Goal: Communication & Community: Answer question/provide support

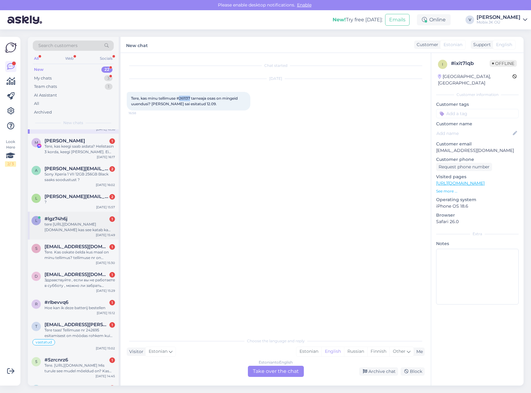
scroll to position [62, 0]
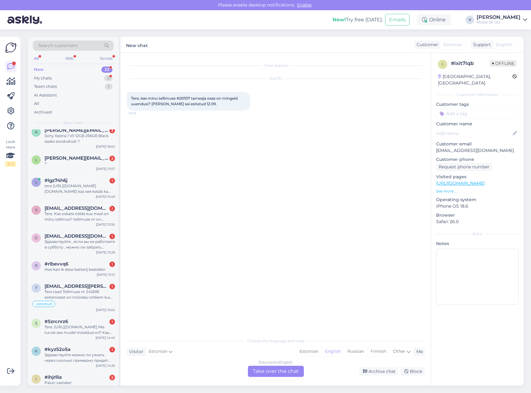
drag, startPoint x: 88, startPoint y: 149, endPoint x: 168, endPoint y: 284, distance: 157.0
click at [88, 149] on div "a [PERSON_NAME][EMAIL_ADDRESS][DOMAIN_NAME] 2 Sony Xperia 1 VII 12GB 256GB Blac…" at bounding box center [73, 137] width 91 height 28
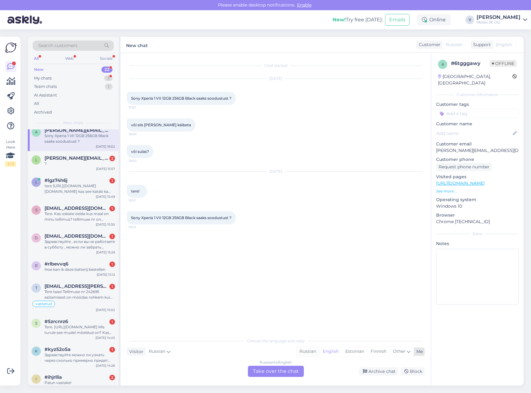
click at [300, 352] on div "Russian" at bounding box center [308, 351] width 23 height 9
click at [292, 369] on div "Russian to Russian Take over the chat" at bounding box center [276, 370] width 56 height 11
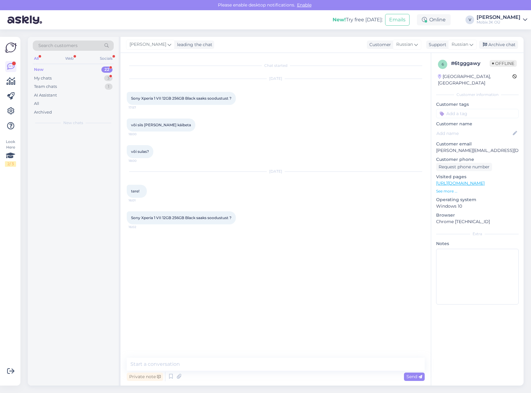
scroll to position [0, 0]
click at [293, 365] on textarea at bounding box center [276, 363] width 298 height 13
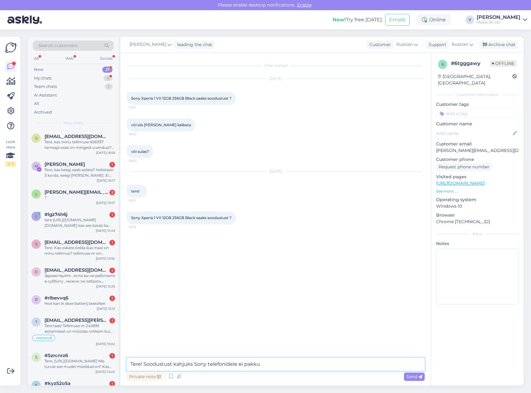
type textarea "Tere! Soodustust kahjuks Sony telefonidele ei pakku!"
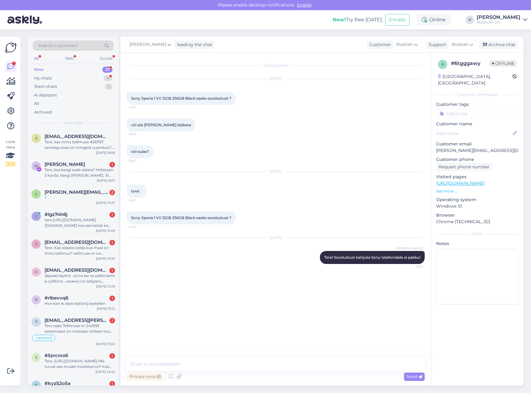
click at [493, 109] on input at bounding box center [477, 113] width 83 height 9
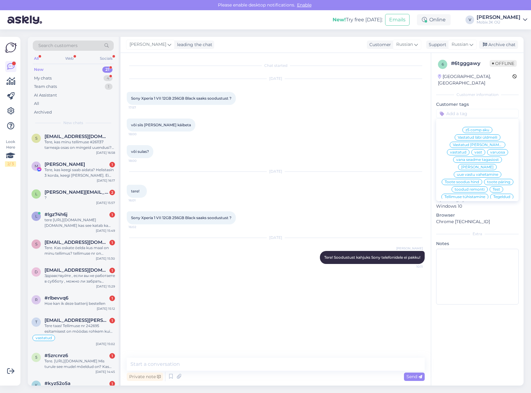
click at [467, 150] on span "vastatud" at bounding box center [458, 152] width 16 height 4
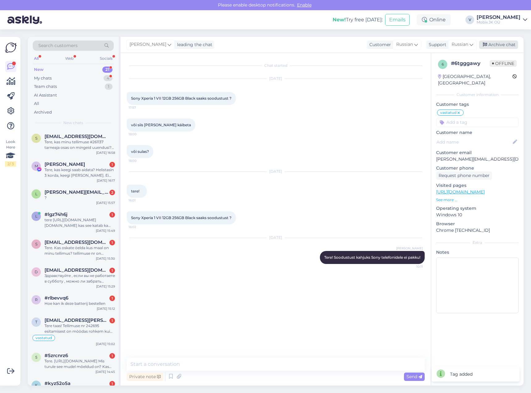
click at [500, 44] on div "Archive chat" at bounding box center [498, 45] width 39 height 8
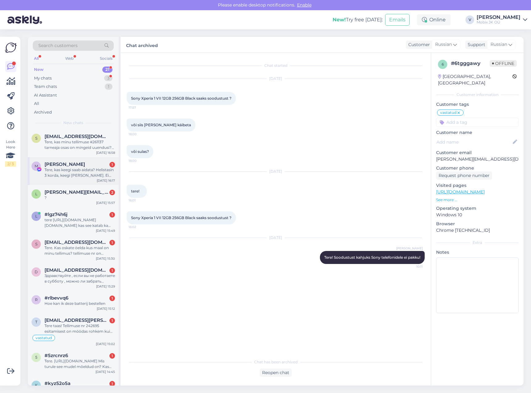
click at [92, 180] on div "M [PERSON_NAME] 1 Tere, kas keegi saab aidata? Helistasin 3 korda, keegi [PERSO…" at bounding box center [73, 171] width 91 height 28
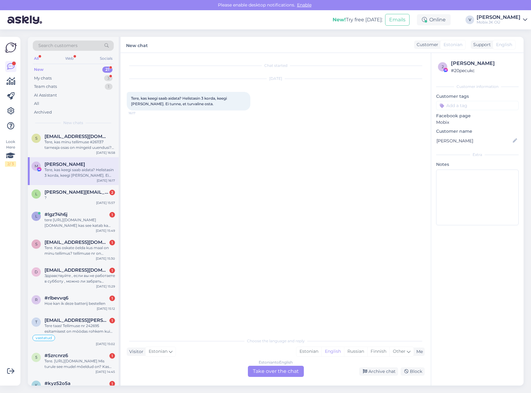
click at [474, 107] on input at bounding box center [477, 105] width 83 height 9
type input "kõ"
click at [474, 122] on span "Kõneledud kliendiga telefoni teel" at bounding box center [477, 122] width 49 height 4
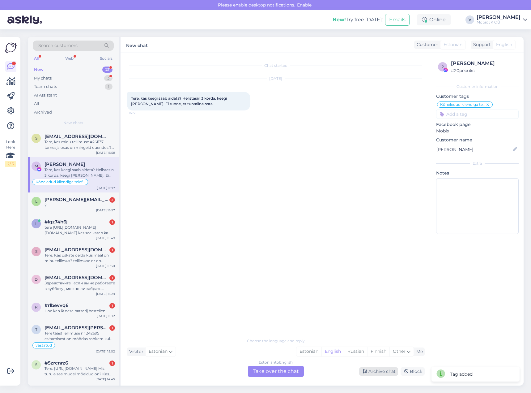
click at [382, 372] on div "Archive chat" at bounding box center [378, 371] width 39 height 8
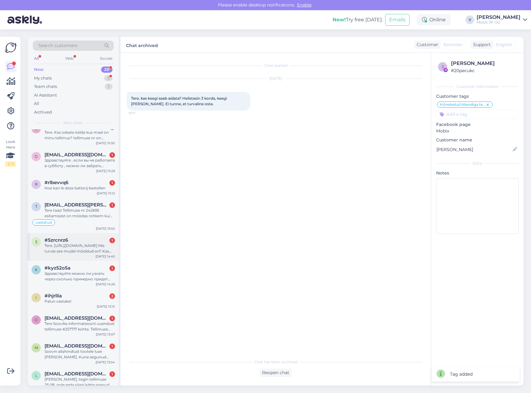
scroll to position [93, 0]
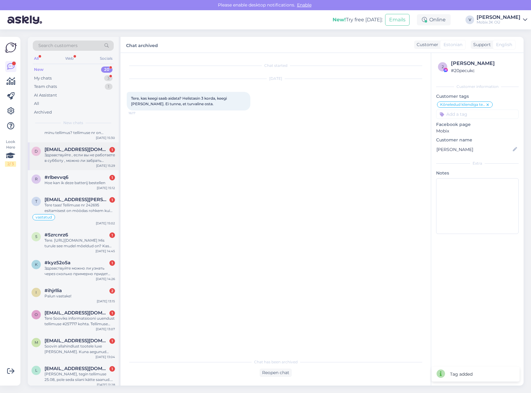
click at [111, 156] on div "Здравствуйте , если вы не работаете в субботу , можно ли забрать телефон сегодн…" at bounding box center [80, 157] width 70 height 11
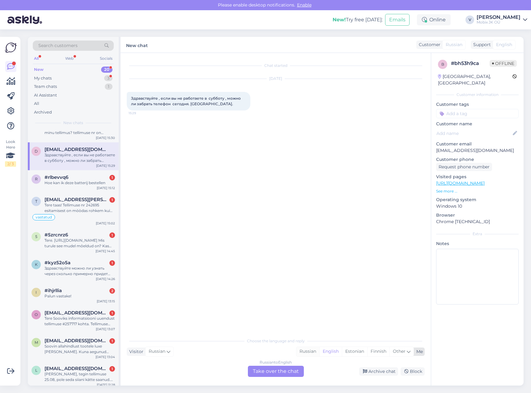
click at [306, 350] on div "Russian" at bounding box center [308, 351] width 23 height 9
click at [288, 373] on div "Russian to Russian Take over the chat" at bounding box center [276, 370] width 56 height 11
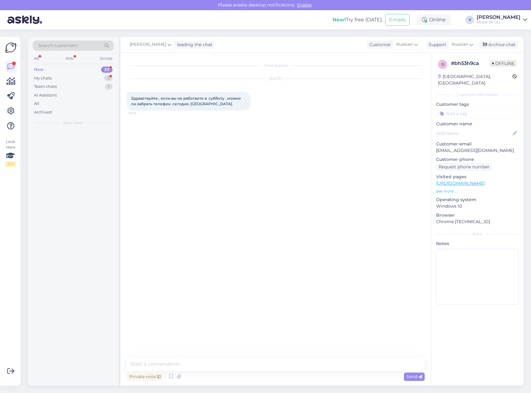
scroll to position [0, 0]
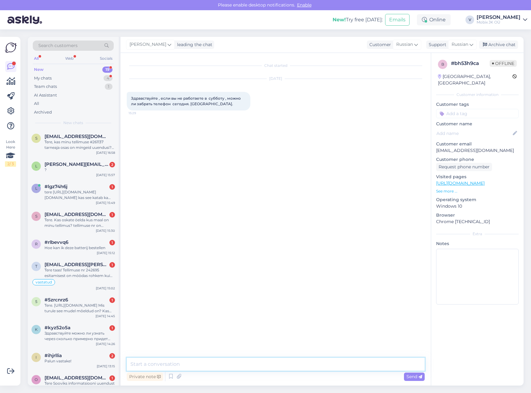
click at [284, 364] on textarea at bounding box center [276, 363] width 298 height 13
click at [285, 364] on textarea at bounding box center [276, 363] width 298 height 13
type textarea "Х"
type textarea "З"
type textarea "з"
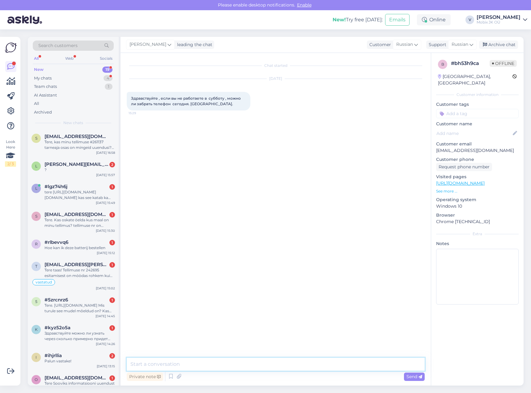
type textarea "З"
click at [474, 109] on input at bounding box center [477, 113] width 83 height 9
type input "val"
click at [484, 128] on span "[PERSON_NAME]" at bounding box center [477, 130] width 32 height 4
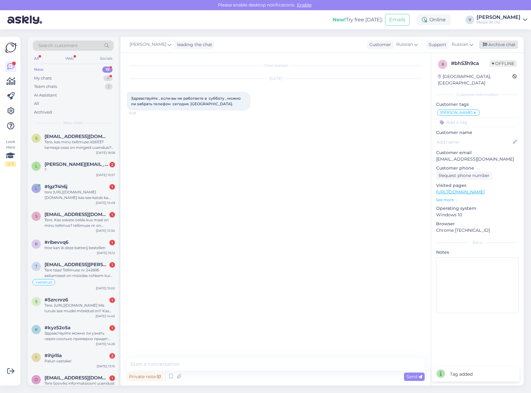
click at [494, 45] on div "Archive chat" at bounding box center [498, 45] width 39 height 8
click at [100, 212] on span "[EMAIL_ADDRESS][DOMAIN_NAME]" at bounding box center [77, 214] width 64 height 6
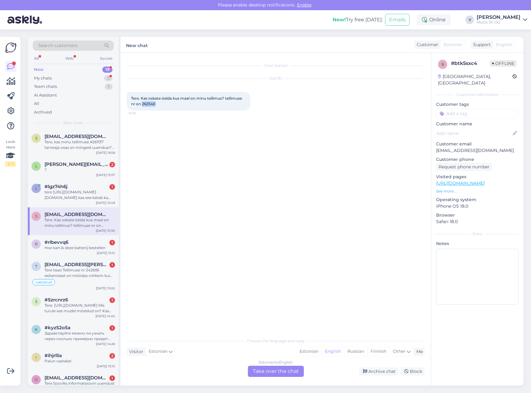
drag, startPoint x: 142, startPoint y: 104, endPoint x: 161, endPoint y: 103, distance: 19.2
click at [161, 103] on div "Tere. Kas oskate öelda kus maal on minu tellimus? tellimuse nr on 262540 15:30" at bounding box center [189, 101] width 124 height 19
copy span "262540"
click at [310, 352] on div "Estonian" at bounding box center [309, 351] width 25 height 9
click at [287, 368] on div "Estonian to Estonian Take over the chat" at bounding box center [276, 370] width 56 height 11
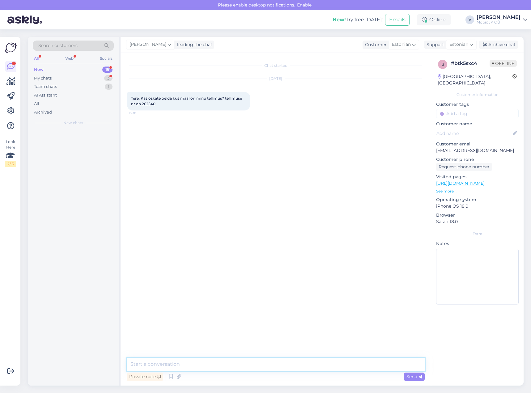
click at [288, 365] on textarea at bounding box center [276, 363] width 298 height 13
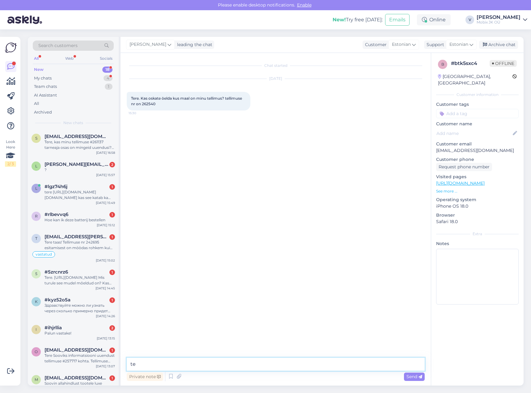
type textarea "t"
type textarea "Tere! [PERSON_NAME] on meie [PERSON_NAME] [PERSON_NAME] saabumas [GEOGRAPHIC_DA…"
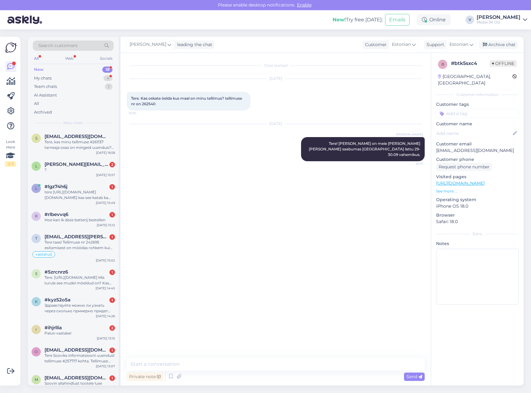
click at [474, 109] on input at bounding box center [477, 113] width 83 height 9
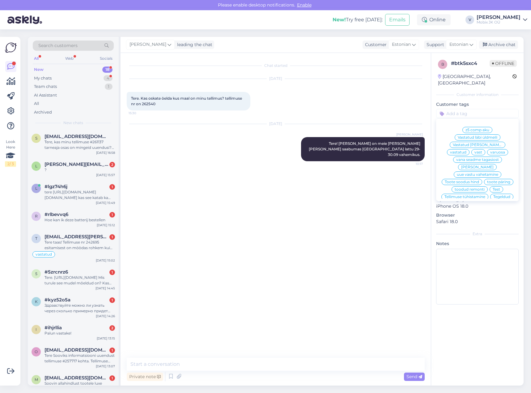
click at [467, 150] on span "vastatud" at bounding box center [458, 152] width 16 height 4
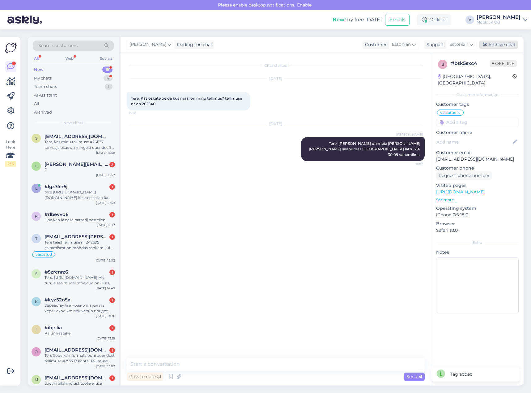
click at [491, 44] on div "Archive chat" at bounding box center [498, 45] width 39 height 8
click at [97, 191] on div "tere [URL][DOMAIN_NAME][DOMAIN_NAME] kas see katab ka kumerad servad?" at bounding box center [80, 194] width 70 height 11
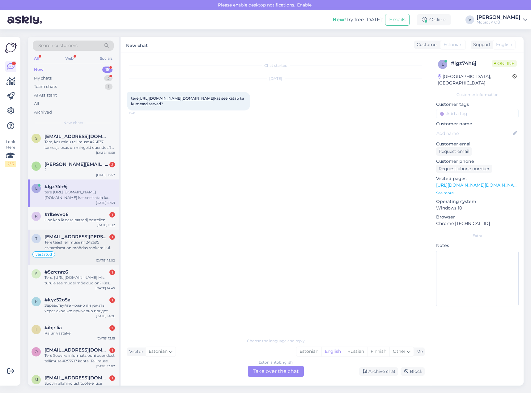
click at [99, 237] on div "[EMAIL_ADDRESS][PERSON_NAME][DOMAIN_NAME] 1" at bounding box center [80, 237] width 70 height 6
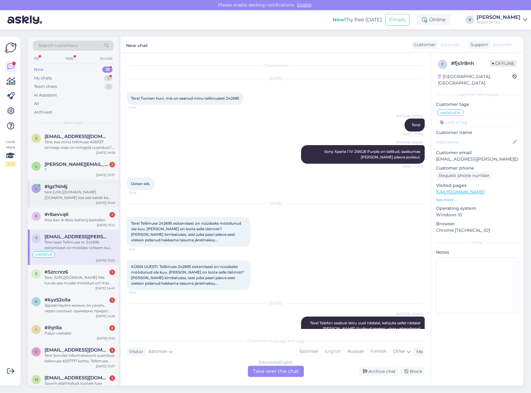
scroll to position [64, 0]
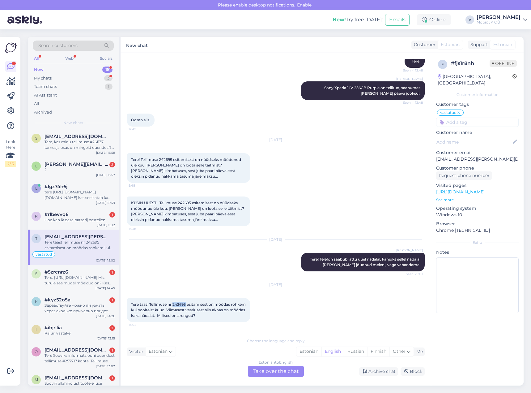
drag, startPoint x: 173, startPoint y: 302, endPoint x: 187, endPoint y: 301, distance: 13.4
click at [187, 301] on div "Tere taas! Tellimuse nr 242695 esitamisest on möödas rohkem kui poolteist kuud.…" at bounding box center [189, 310] width 124 height 24
copy span "242695"
click at [111, 160] on div "l [PERSON_NAME][EMAIL_ADDRESS][PERSON_NAME][DOMAIN_NAME] 2 ? [DATE] 15:57" at bounding box center [73, 168] width 91 height 22
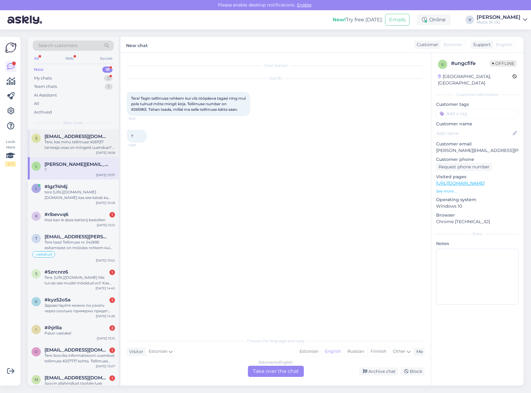
scroll to position [0, 0]
drag, startPoint x: 133, startPoint y: 109, endPoint x: 147, endPoint y: 110, distance: 14.2
click at [147, 110] on span "Tere! Tegin tellimuse rohkem kui viis tööpäeva tagasi ning mul pole tulnud mitt…" at bounding box center [189, 104] width 116 height 16
copy span "265963"
